Goal: Information Seeking & Learning: Find specific page/section

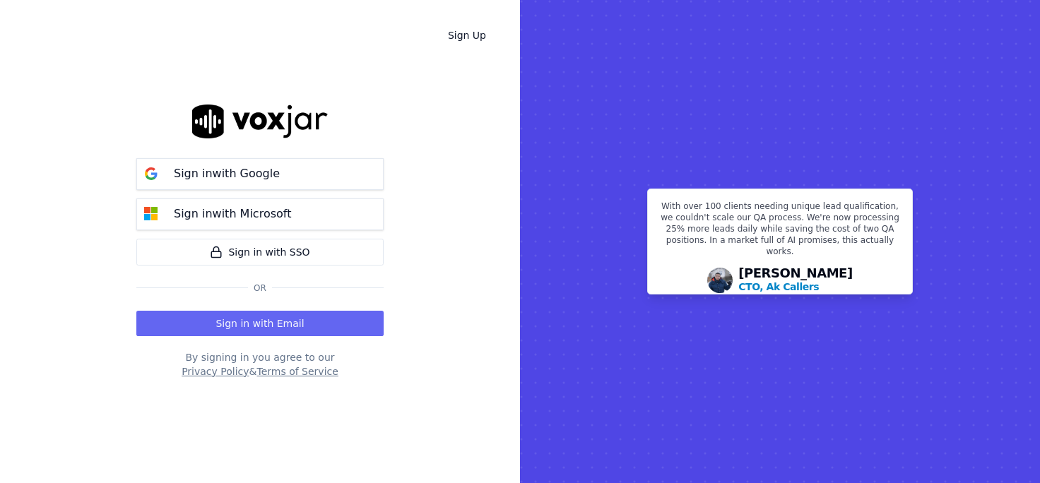
click at [366, 315] on button "Sign in with Email" at bounding box center [259, 323] width 247 height 25
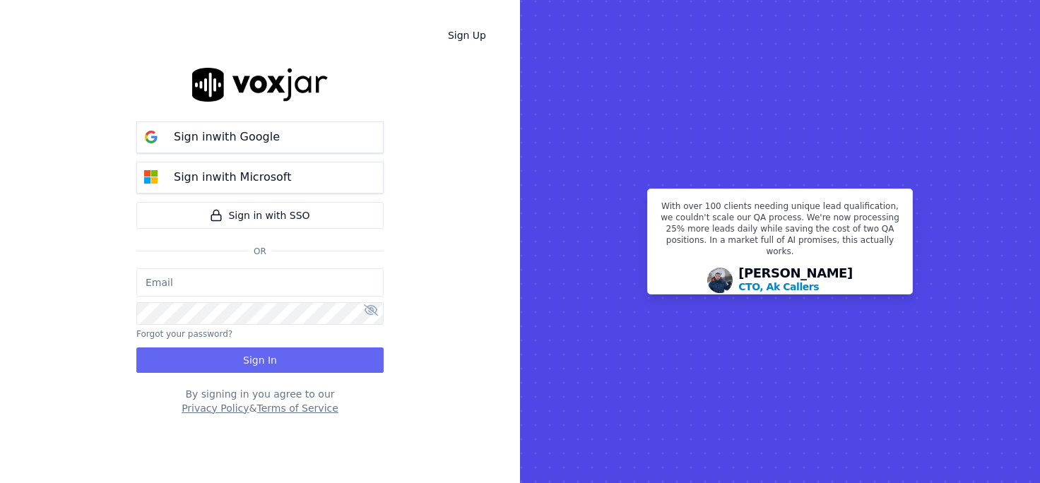
click at [329, 283] on input "email" at bounding box center [259, 282] width 247 height 28
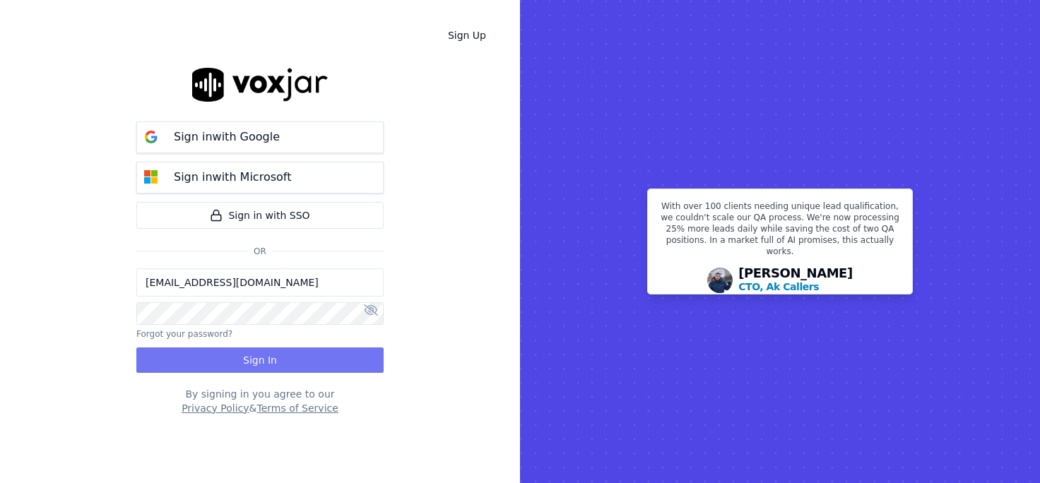
type input "cthomaston@asilpc.com"
click at [272, 348] on button "Sign In" at bounding box center [259, 360] width 247 height 25
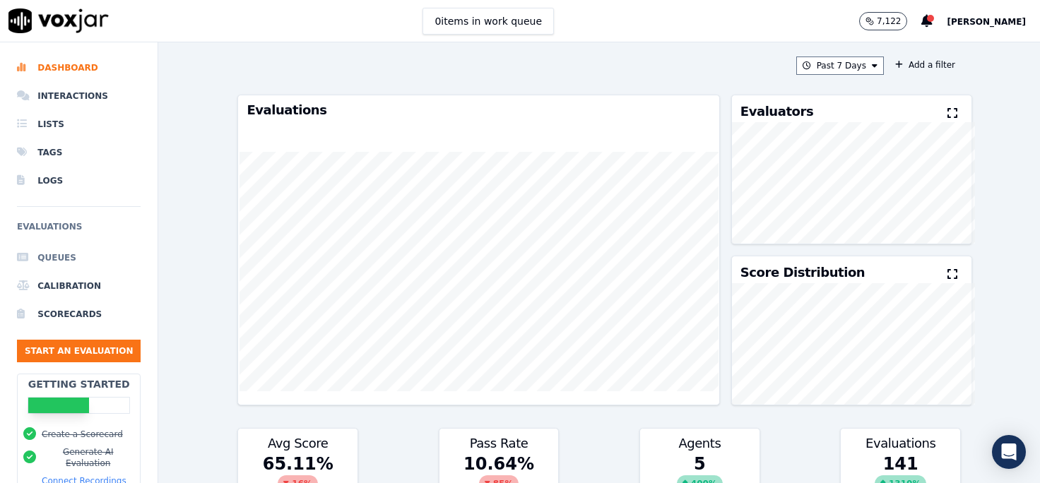
click at [59, 244] on li "Queues" at bounding box center [79, 258] width 124 height 28
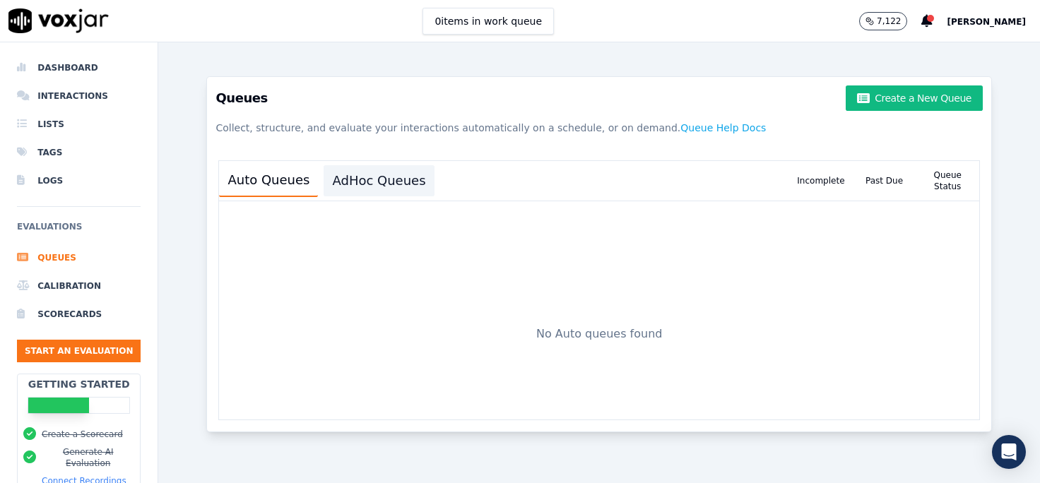
click at [324, 165] on button "AdHoc Queues" at bounding box center [379, 180] width 110 height 31
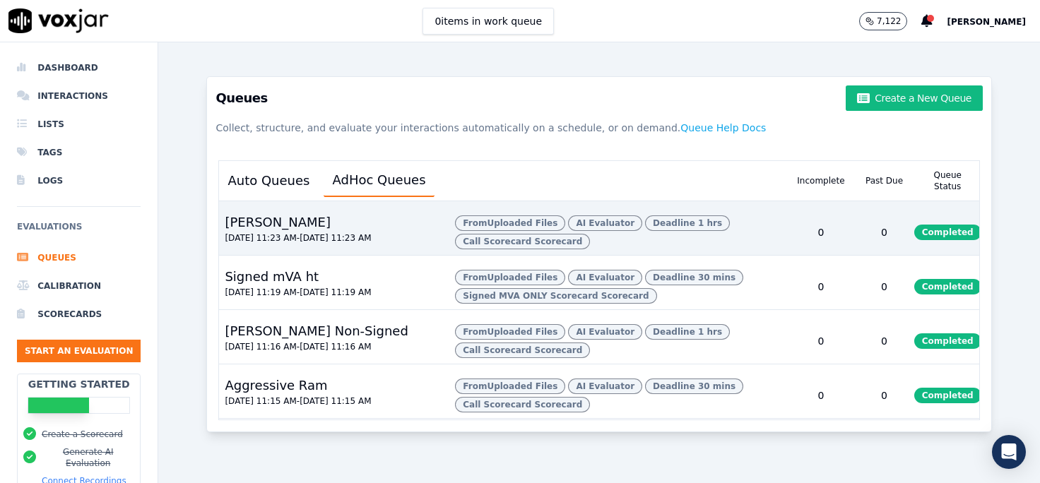
click at [401, 210] on div "[PERSON_NAME] [DATE] 11:23 AM - [DATE] 11:23 AM" at bounding box center [331, 232] width 225 height 45
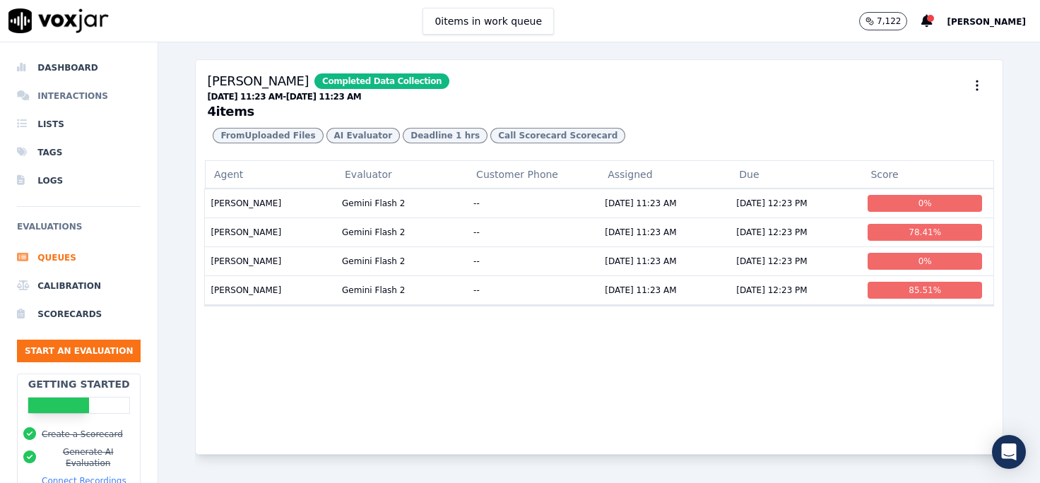
click at [52, 83] on li "Interactions" at bounding box center [79, 96] width 124 height 28
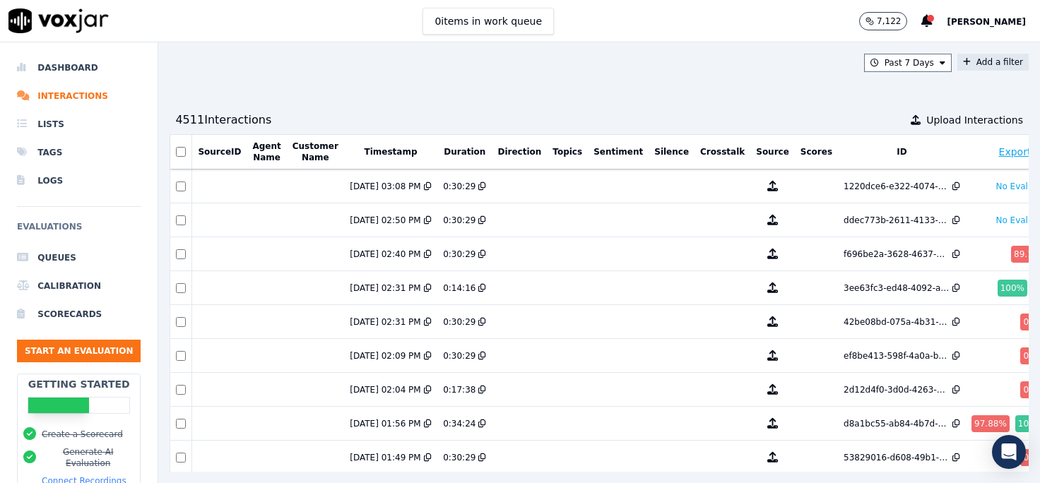
click at [973, 54] on button "Add a filter" at bounding box center [992, 62] width 71 height 17
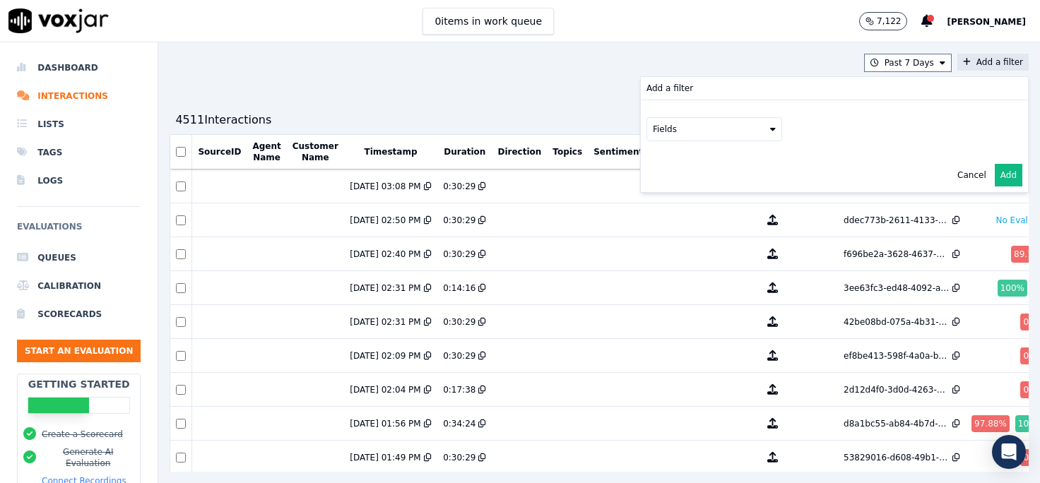
click at [665, 117] on button "Fields" at bounding box center [714, 129] width 136 height 24
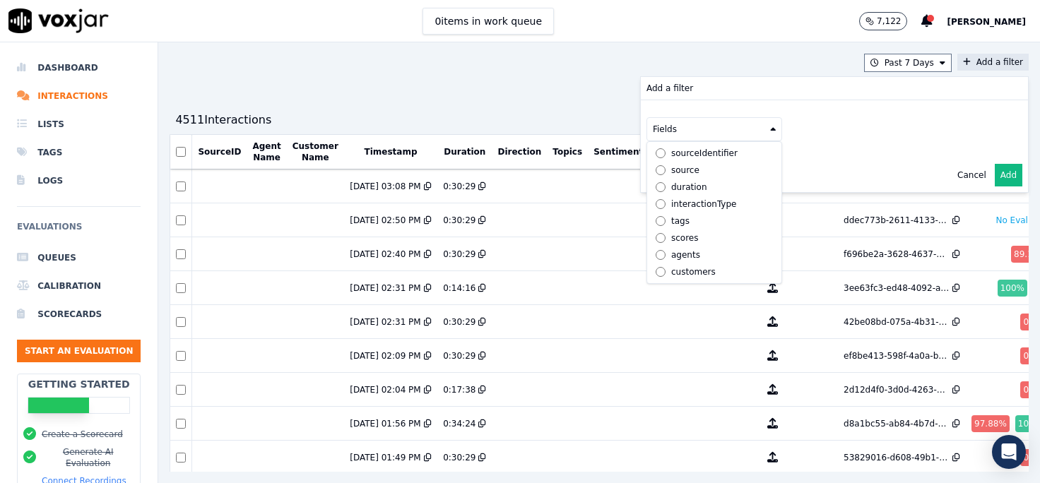
scroll to position [45, 0]
click at [671, 249] on div "agents" at bounding box center [685, 254] width 29 height 11
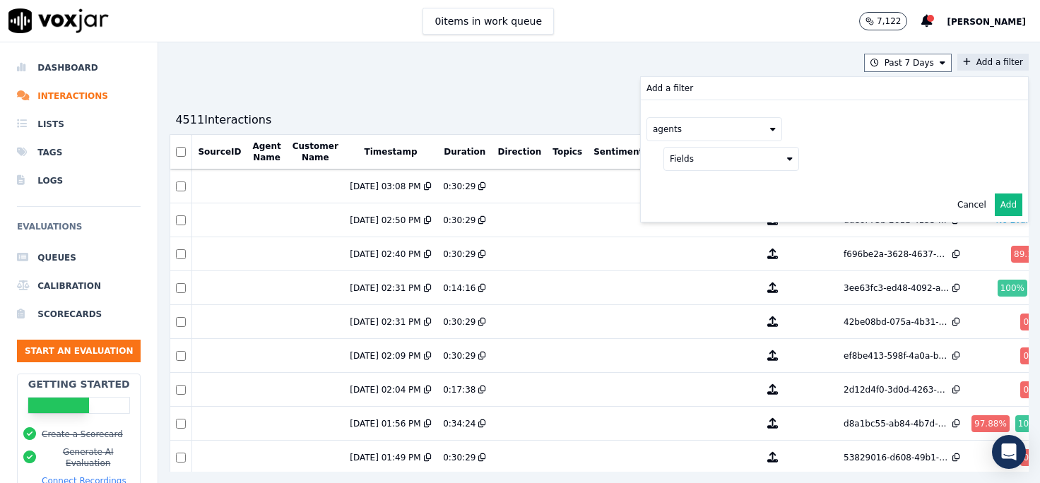
click at [695, 147] on button "Fields" at bounding box center [731, 159] width 136 height 24
click at [672, 174] on label "name" at bounding box center [731, 182] width 129 height 17
click at [805, 147] on button at bounding box center [906, 157] width 203 height 21
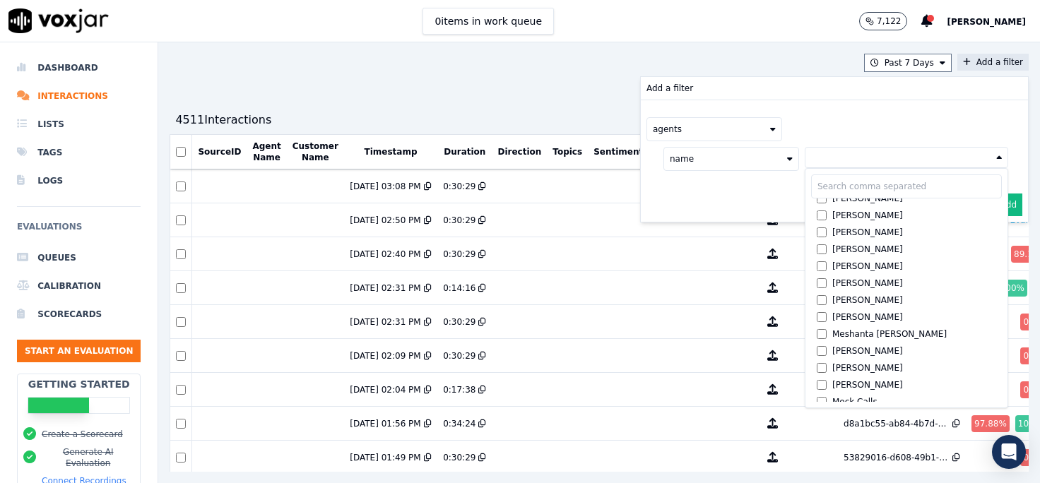
scroll to position [845, 0]
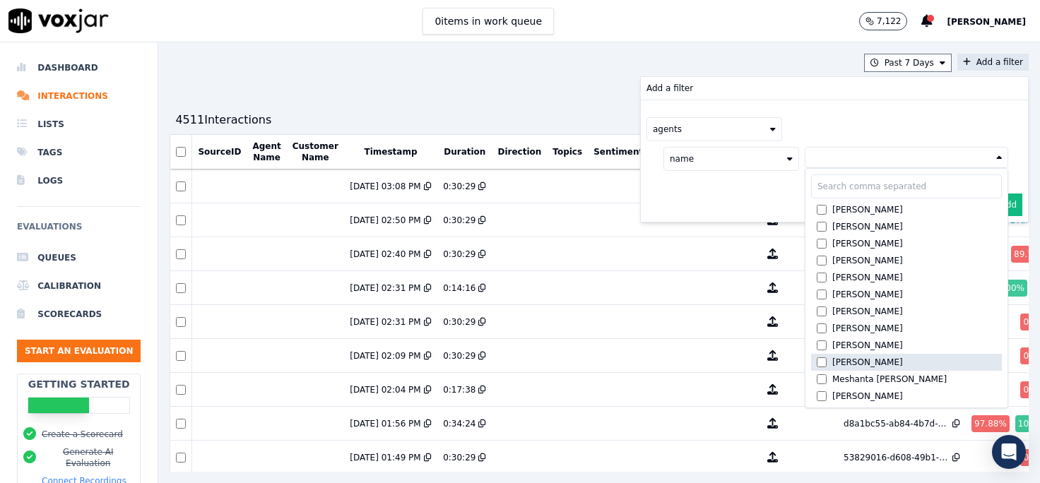
click at [832, 357] on div "[PERSON_NAME]" at bounding box center [867, 362] width 71 height 11
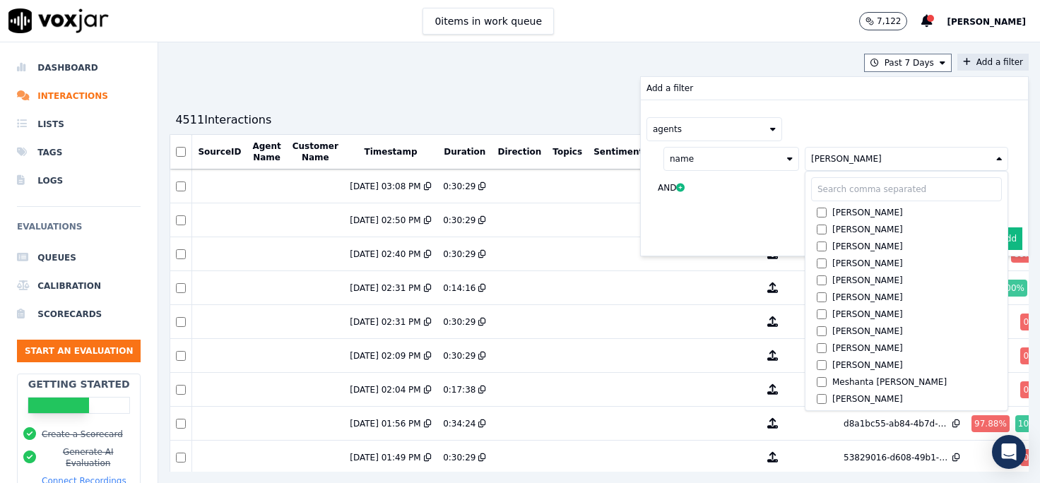
click at [995, 227] on button "Add" at bounding box center [1009, 238] width 28 height 23
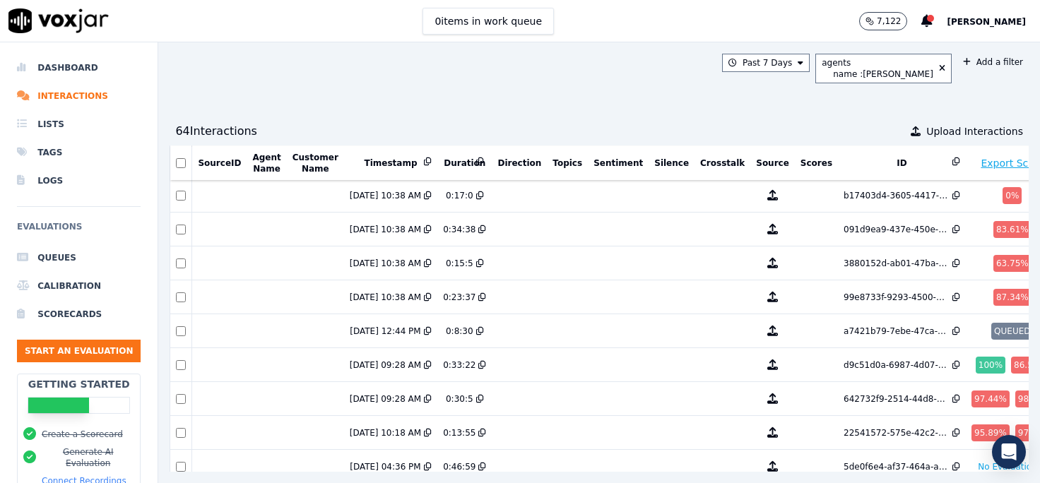
scroll to position [1338, 0]
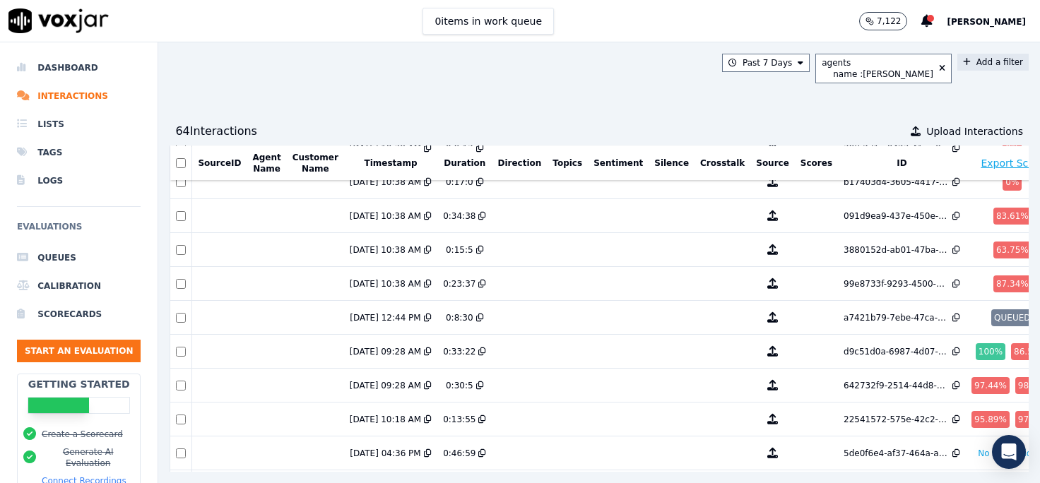
click at [990, 56] on button "Add a filter" at bounding box center [992, 62] width 71 height 17
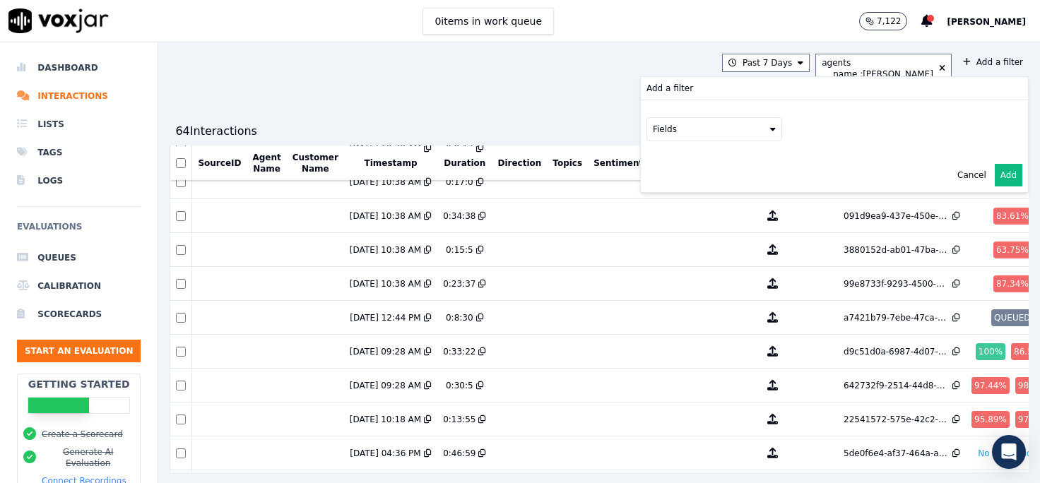
click at [742, 42] on div "Past 7 Days agents name : [PERSON_NAME] Add a filter Add a filter Fields Cancel…" at bounding box center [599, 262] width 882 height 441
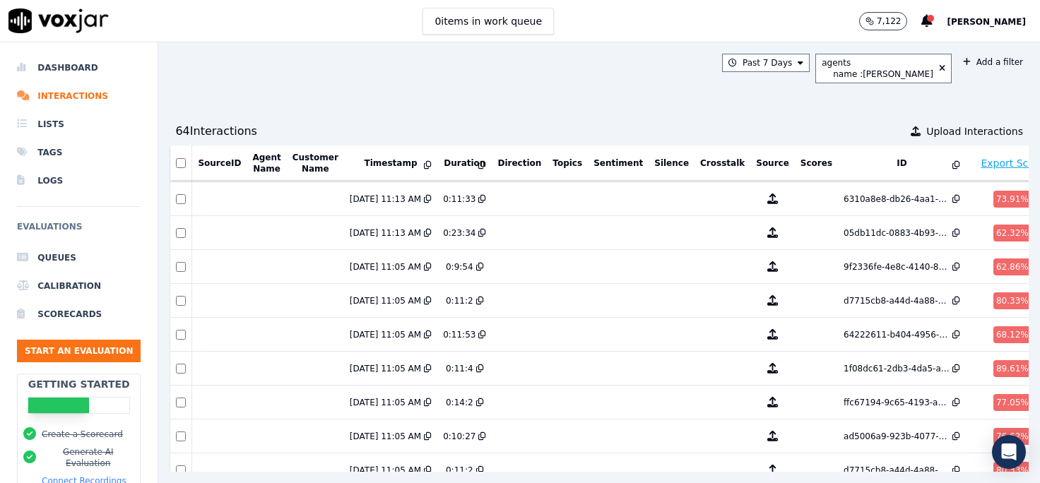
scroll to position [0, 0]
